Goal: Obtain resource: Download file/media

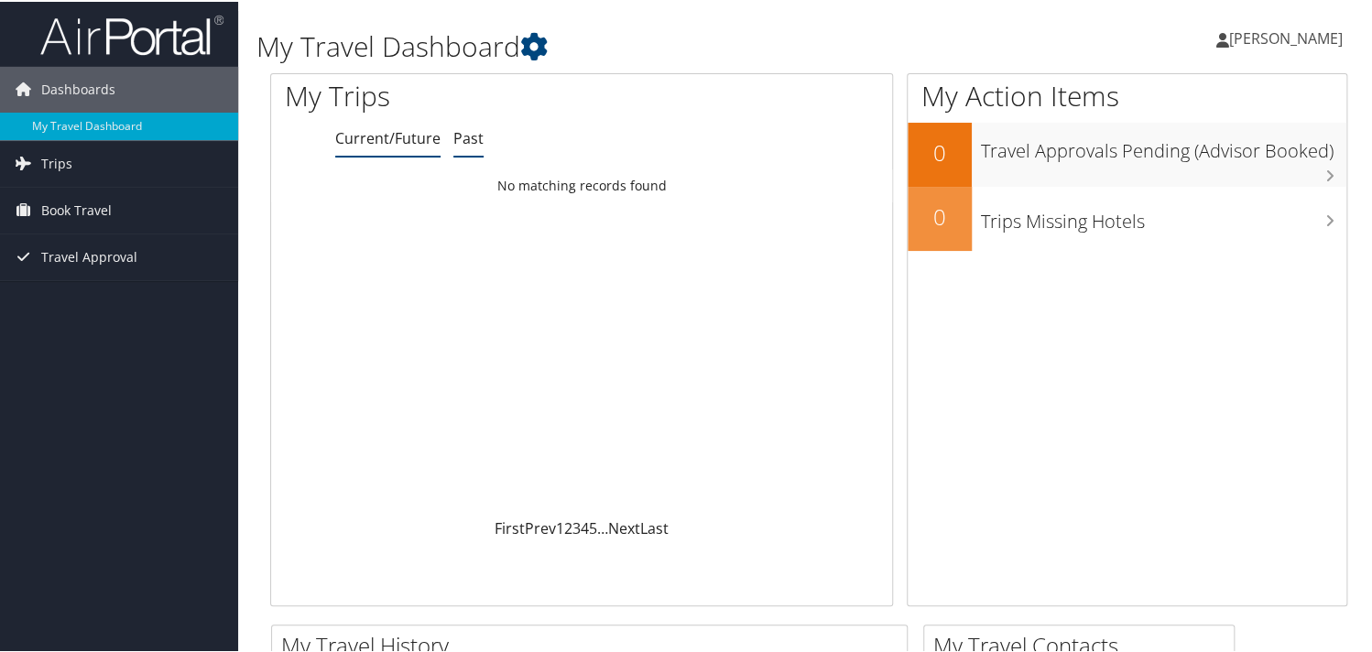
click at [465, 138] on link "Past" at bounding box center [468, 136] width 30 height 20
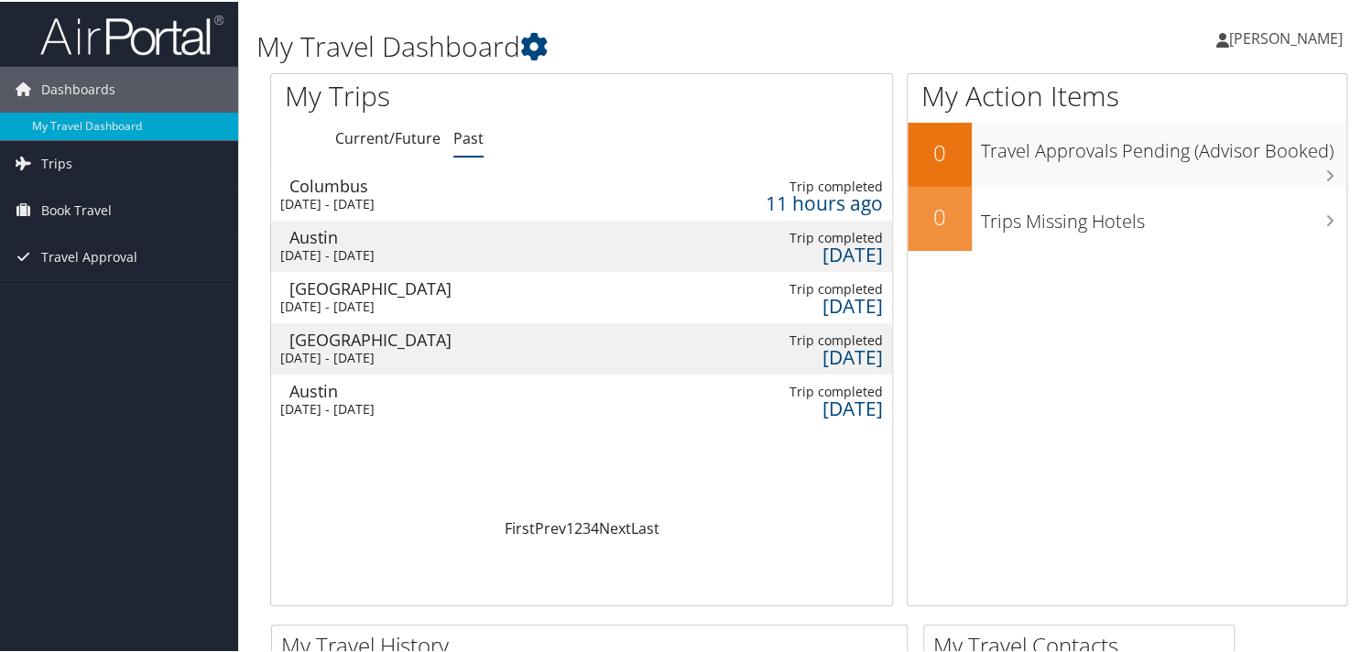
click at [432, 190] on div "Columbus" at bounding box center [380, 184] width 182 height 16
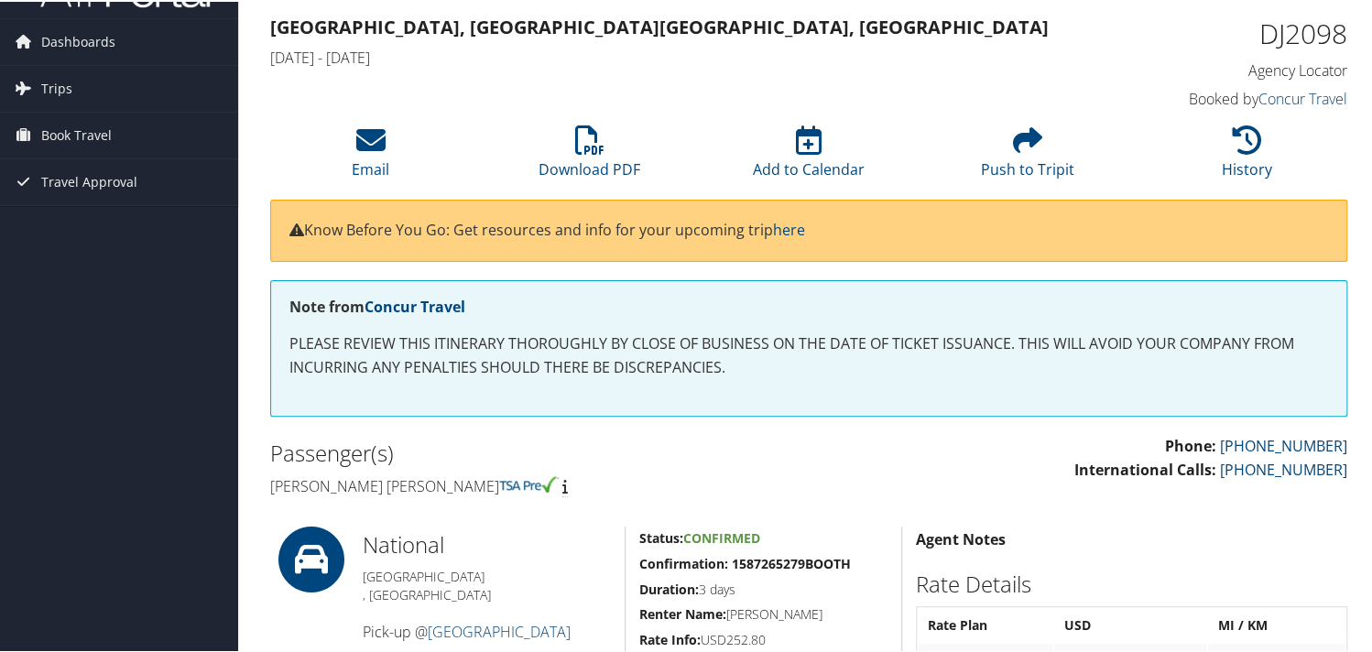
scroll to position [28, 0]
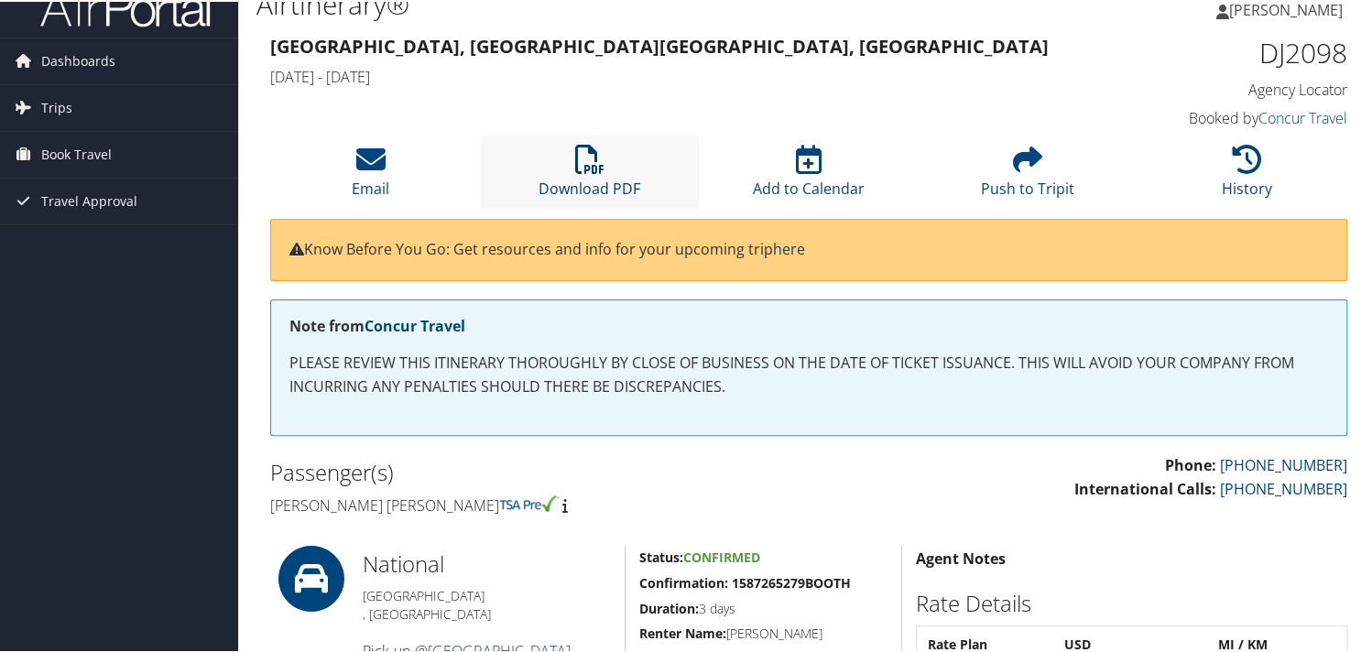
click at [585, 185] on link "Download PDF" at bounding box center [589, 175] width 102 height 44
